Goal: Feedback & Contribution: Leave review/rating

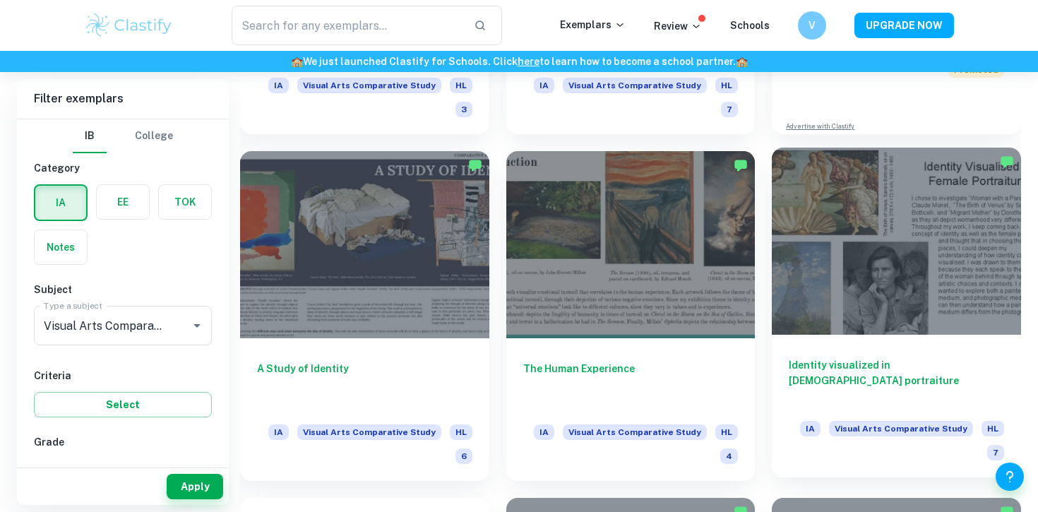
scroll to position [602, 0]
click at [943, 284] on div at bounding box center [896, 240] width 249 height 186
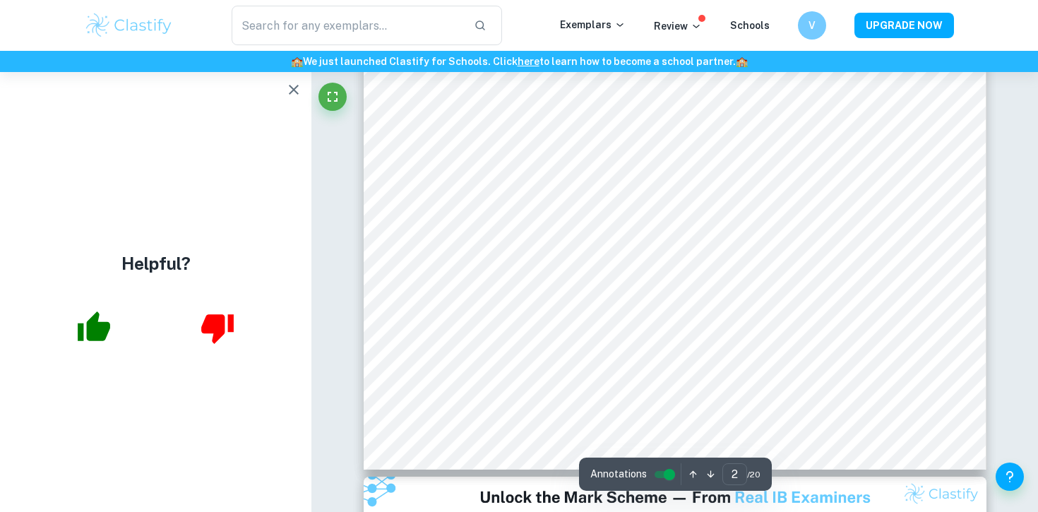
scroll to position [579, 0]
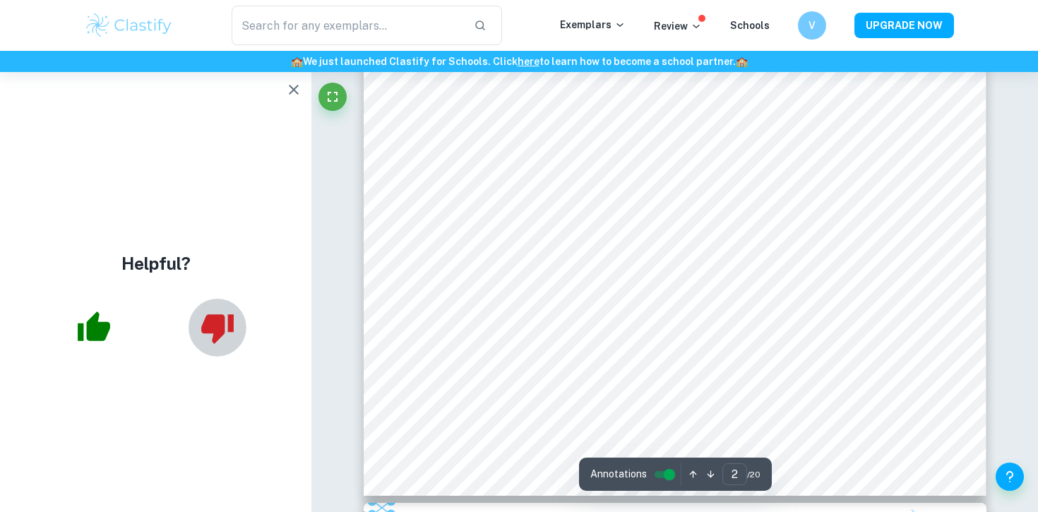
click at [205, 330] on icon "button" at bounding box center [217, 329] width 32 height 30
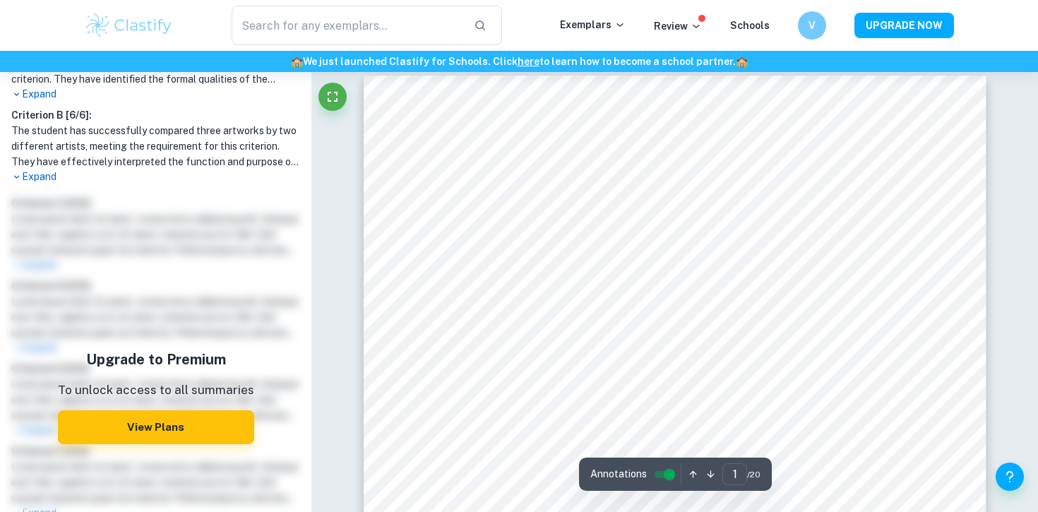
scroll to position [9, 0]
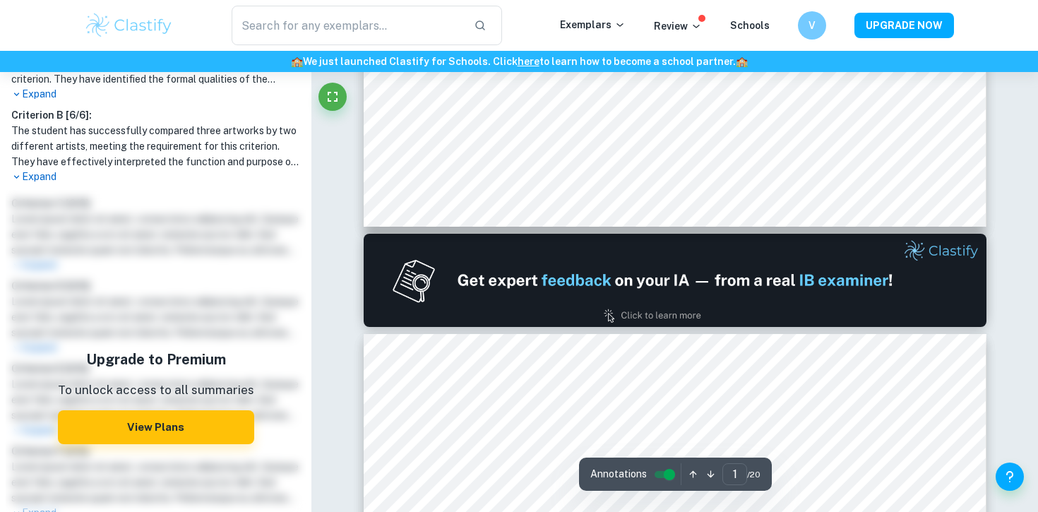
type input "2"
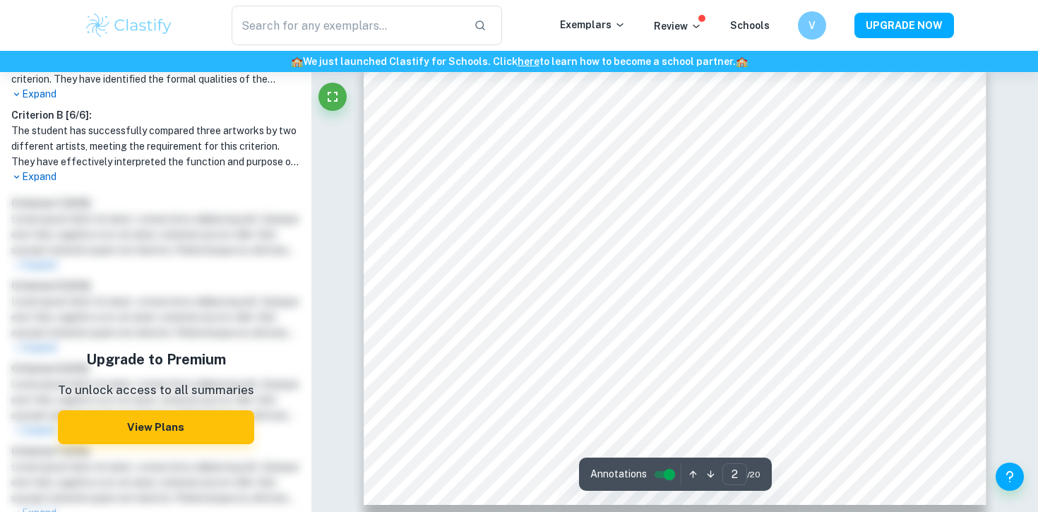
scroll to position [0, 0]
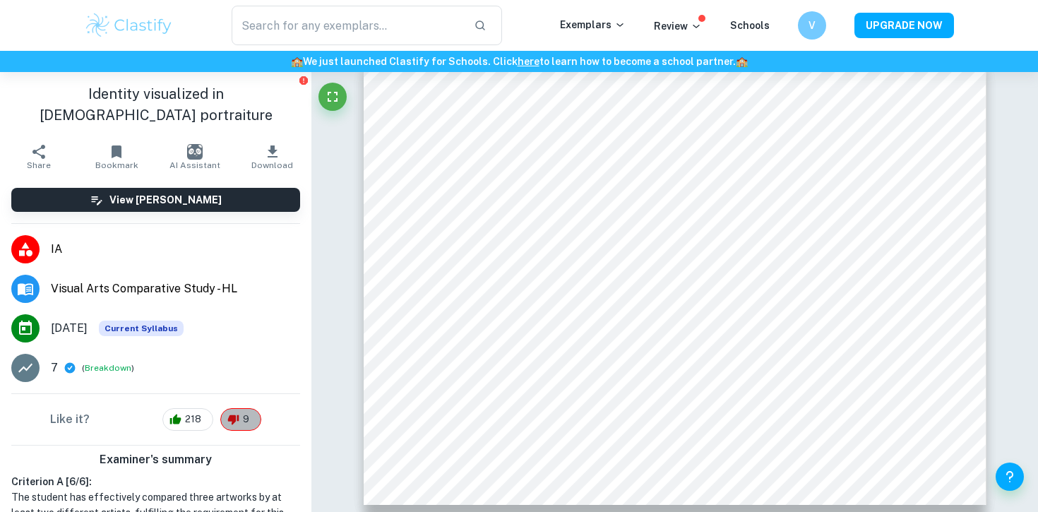
click at [249, 412] on span "9" at bounding box center [246, 419] width 22 height 14
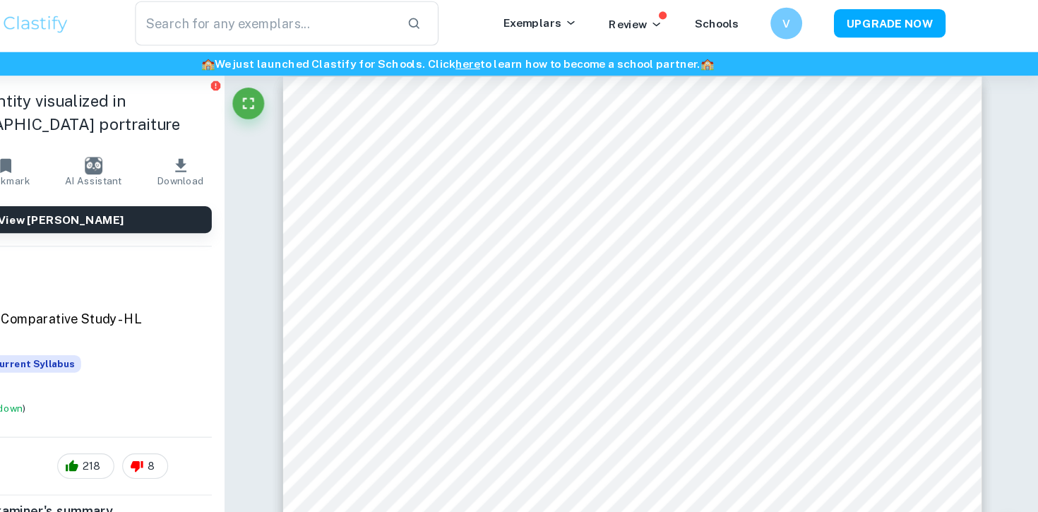
scroll to position [561, 0]
